Goal: Transaction & Acquisition: Book appointment/travel/reservation

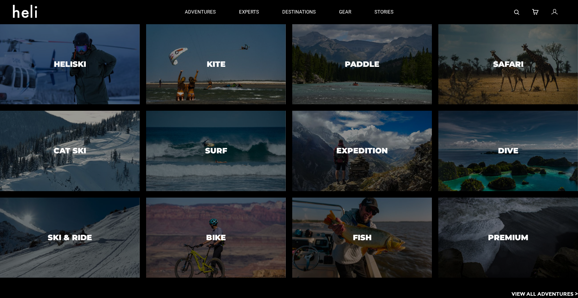
click at [528, 294] on p "View All Adventures >" at bounding box center [545, 293] width 66 height 7
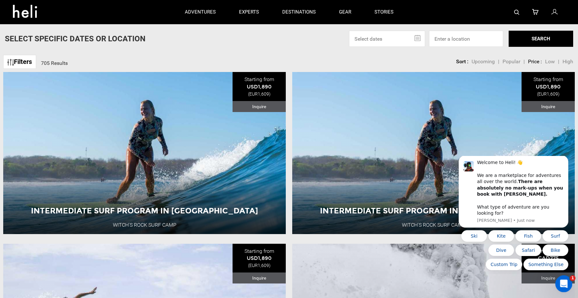
click at [566, 281] on icon "Open Intercom Messenger" at bounding box center [563, 282] width 11 height 11
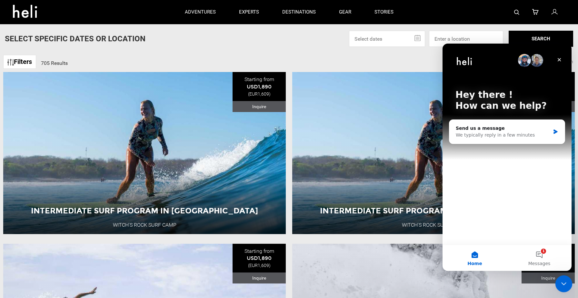
click at [563, 280] on icon "Close Intercom Messenger" at bounding box center [563, 283] width 8 height 8
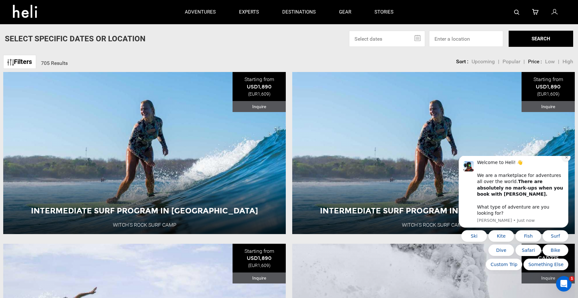
click at [567, 159] on icon "Dismiss notification" at bounding box center [567, 158] width 4 height 4
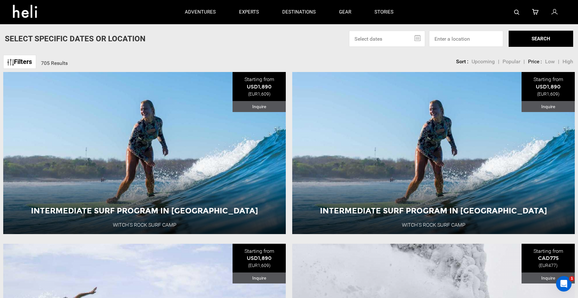
click at [29, 63] on link "Filters" at bounding box center [19, 62] width 33 height 14
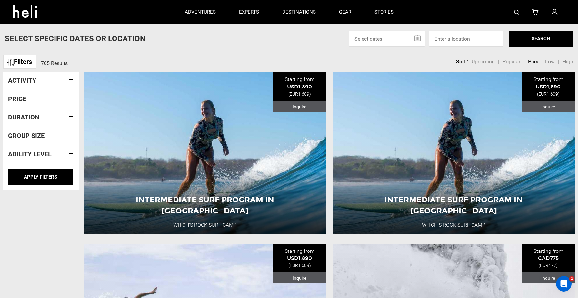
click at [35, 79] on h4 "Activity" at bounding box center [41, 80] width 66 height 7
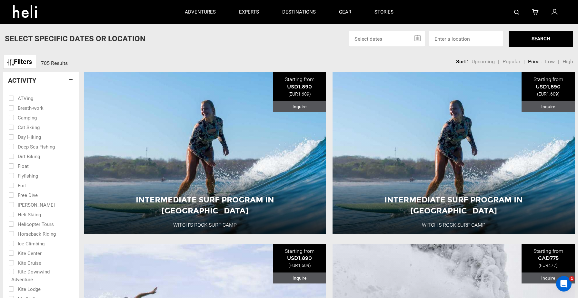
click at [35, 79] on h4 "Activity" at bounding box center [41, 80] width 66 height 7
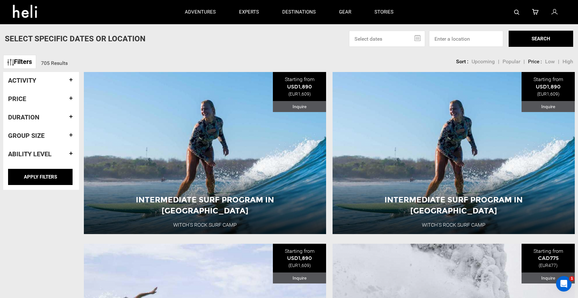
click at [37, 137] on h4 "Group size" at bounding box center [41, 135] width 66 height 7
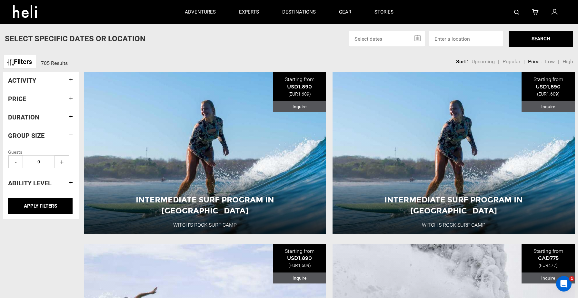
click at [37, 137] on h4 "Group size" at bounding box center [41, 135] width 66 height 7
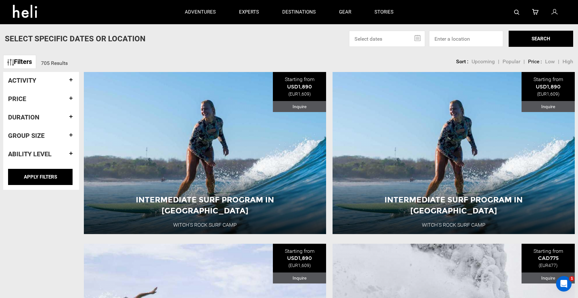
click at [37, 155] on h4 "Ability Level" at bounding box center [41, 153] width 66 height 7
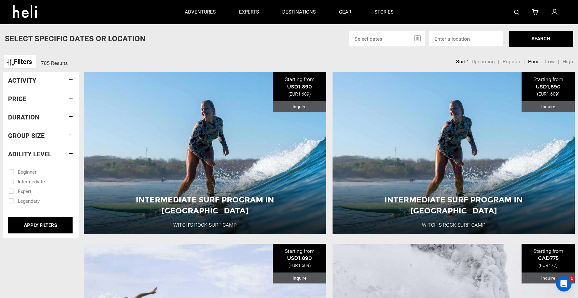
click at [39, 115] on h4 "Duration" at bounding box center [41, 117] width 66 height 7
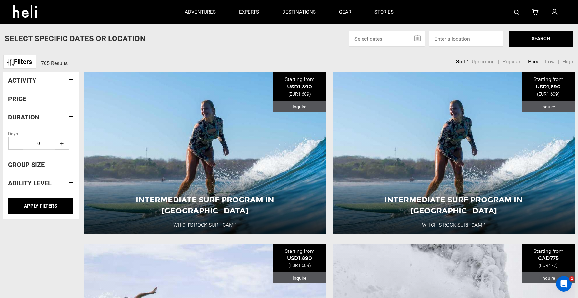
click at [39, 183] on h4 "Ability Level" at bounding box center [41, 182] width 66 height 7
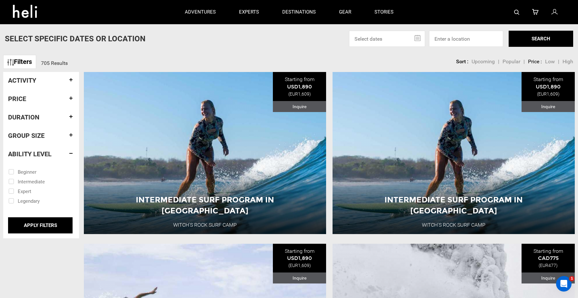
click at [20, 63] on link "Filters" at bounding box center [19, 62] width 33 height 14
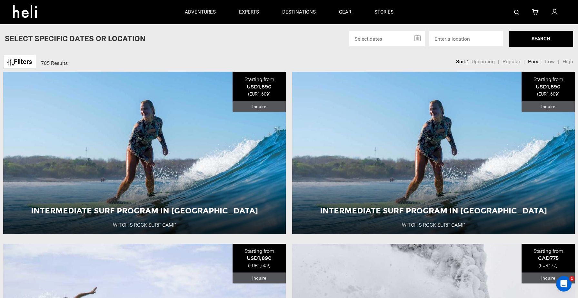
click at [28, 62] on link "Filters" at bounding box center [19, 62] width 33 height 14
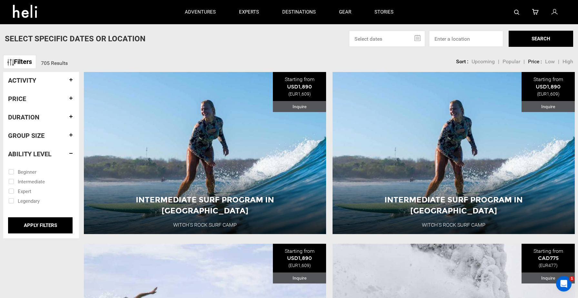
click at [28, 62] on link "Filters" at bounding box center [19, 62] width 33 height 14
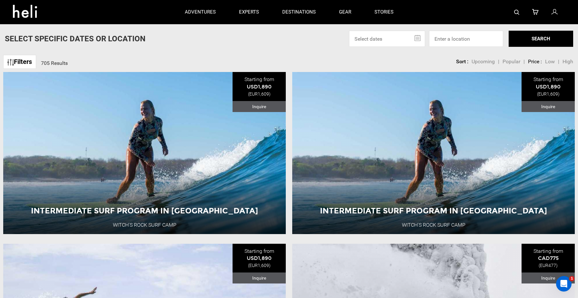
click at [28, 62] on link "Filters" at bounding box center [19, 62] width 33 height 14
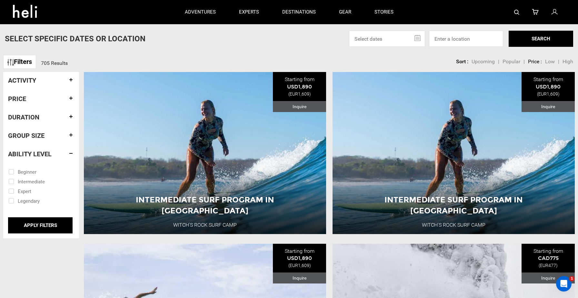
click at [33, 138] on h4 "Group size" at bounding box center [41, 135] width 66 height 7
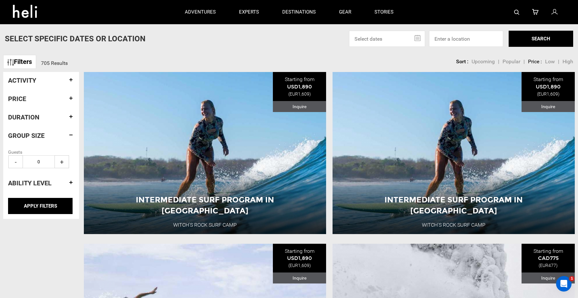
click at [33, 119] on h4 "Duration" at bounding box center [41, 117] width 66 height 7
click at [28, 100] on h4 "Price" at bounding box center [41, 98] width 66 height 7
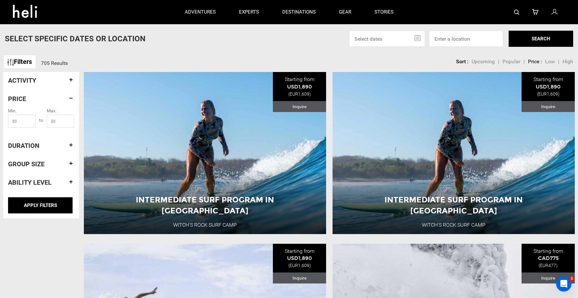
click at [116, 55] on div "Filters 705 Results sortby Sort Upcoming Popular Price: Low to High Price : Hig…" at bounding box center [289, 59] width 578 height 14
click at [72, 98] on h4 "Price" at bounding box center [41, 98] width 66 height 7
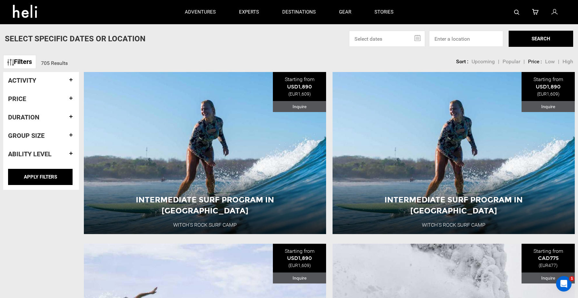
click at [71, 81] on h4 "Activity" at bounding box center [41, 80] width 66 height 7
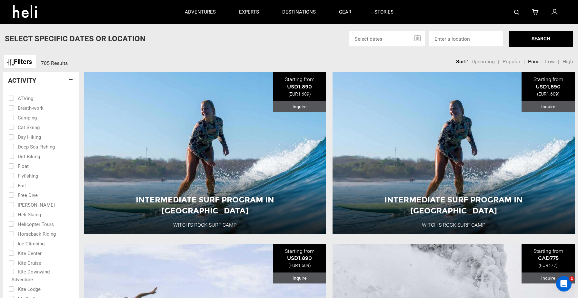
click at [32, 99] on input "checkbox" at bounding box center [36, 98] width 56 height 10
checkbox input "true"
click at [31, 108] on input "checkbox" at bounding box center [36, 108] width 56 height 10
checkbox input "true"
click at [72, 80] on h4 "Activity" at bounding box center [41, 80] width 66 height 7
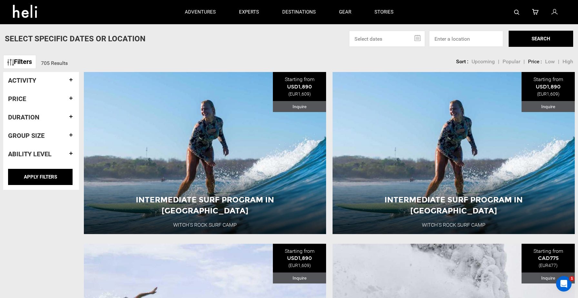
click at [32, 100] on h4 "Price" at bounding box center [41, 98] width 66 height 7
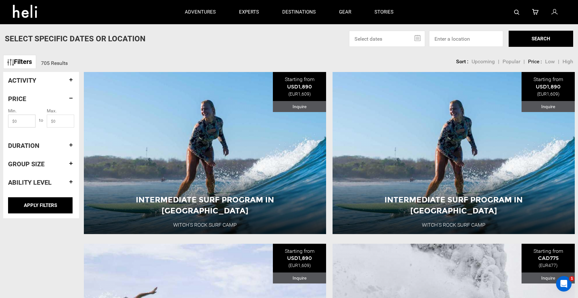
click at [28, 122] on input "text" at bounding box center [21, 121] width 27 height 13
type input "5"
click at [61, 120] on input "text" at bounding box center [60, 121] width 27 height 13
type input "15"
click at [45, 146] on h4 "Duration" at bounding box center [41, 145] width 66 height 7
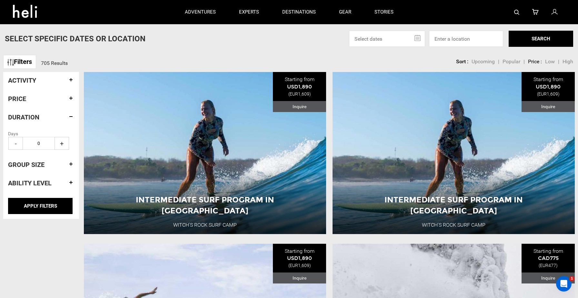
click at [63, 144] on span "+" at bounding box center [62, 143] width 15 height 13
type input "2"
click at [38, 168] on div "Group size" at bounding box center [41, 164] width 66 height 17
click at [47, 164] on h4 "Group size" at bounding box center [41, 164] width 66 height 7
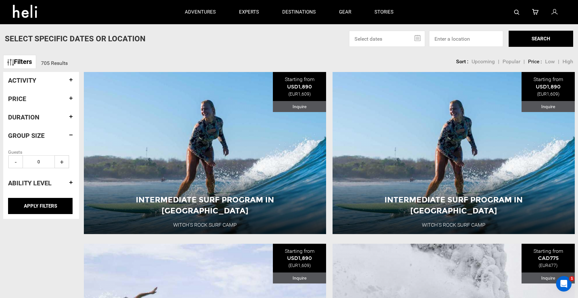
click at [62, 165] on span "+" at bounding box center [62, 161] width 15 height 13
type input "2"
click at [33, 183] on h4 "Ability Level" at bounding box center [41, 182] width 66 height 7
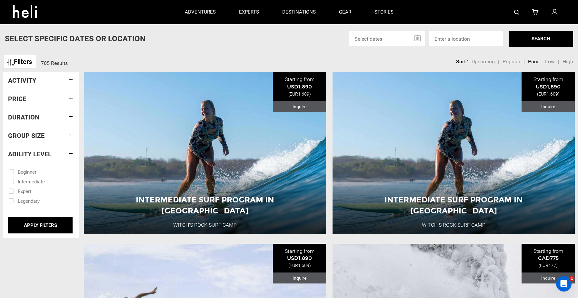
click at [32, 180] on input "checkbox" at bounding box center [36, 181] width 56 height 10
click at [42, 226] on input "APPLY FILTERS" at bounding box center [40, 225] width 65 height 16
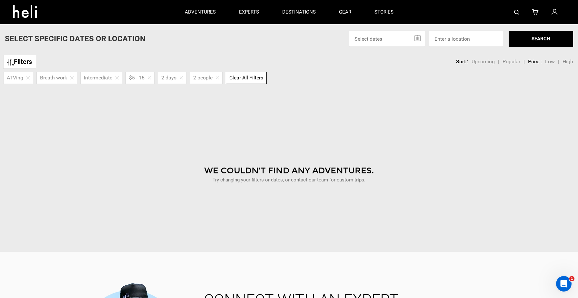
click at [135, 168] on div "We Couldn't Find Any Adventures." at bounding box center [289, 171] width 569 height 12
click at [151, 77] on img at bounding box center [149, 77] width 3 height 3
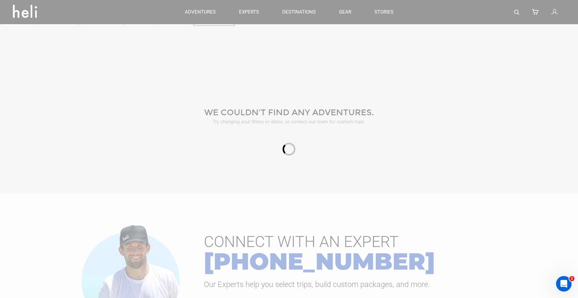
scroll to position [59, 0]
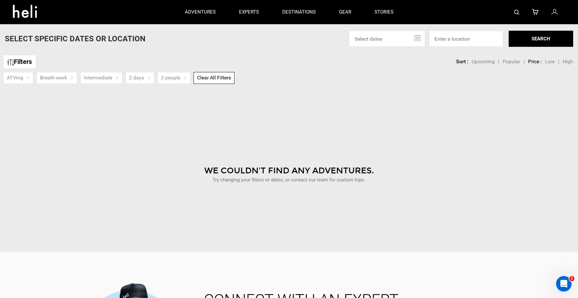
click at [73, 78] on img at bounding box center [71, 77] width 3 height 3
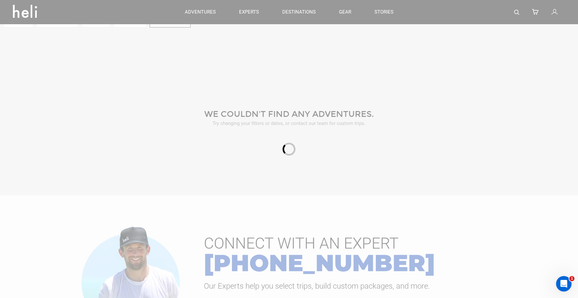
scroll to position [59, 0]
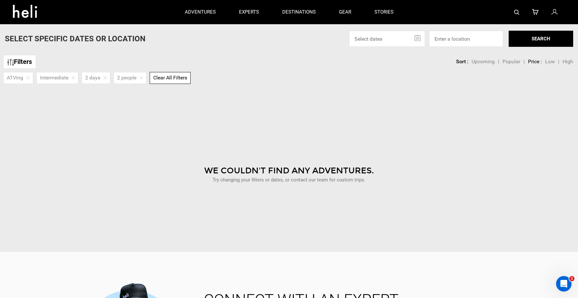
click at [28, 79] on img at bounding box center [27, 77] width 3 height 3
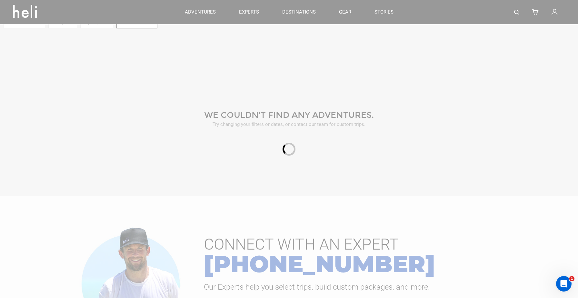
scroll to position [59, 0]
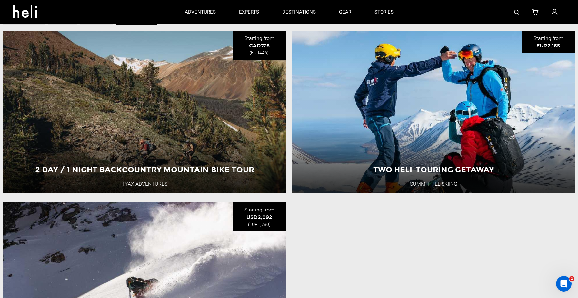
click at [289, 42] on li "Two Heli-Touring Getaway Summit Heliskiing Starting from EUR2,165 Two Heli-Tour…" at bounding box center [433, 112] width 289 height 162
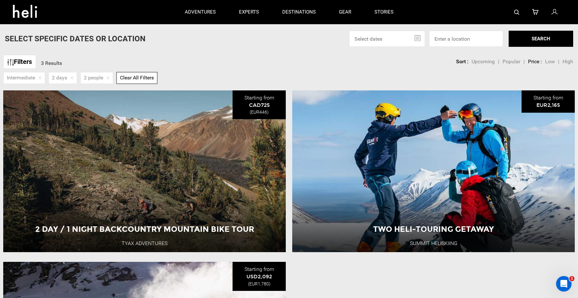
click at [140, 79] on span "Clear All Filters" at bounding box center [137, 78] width 34 height 6
checkbox input "false"
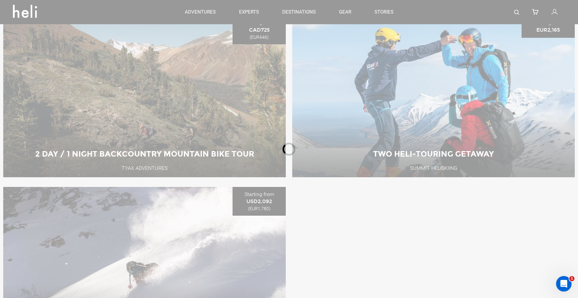
scroll to position [59, 0]
